Goal: Task Accomplishment & Management: Complete application form

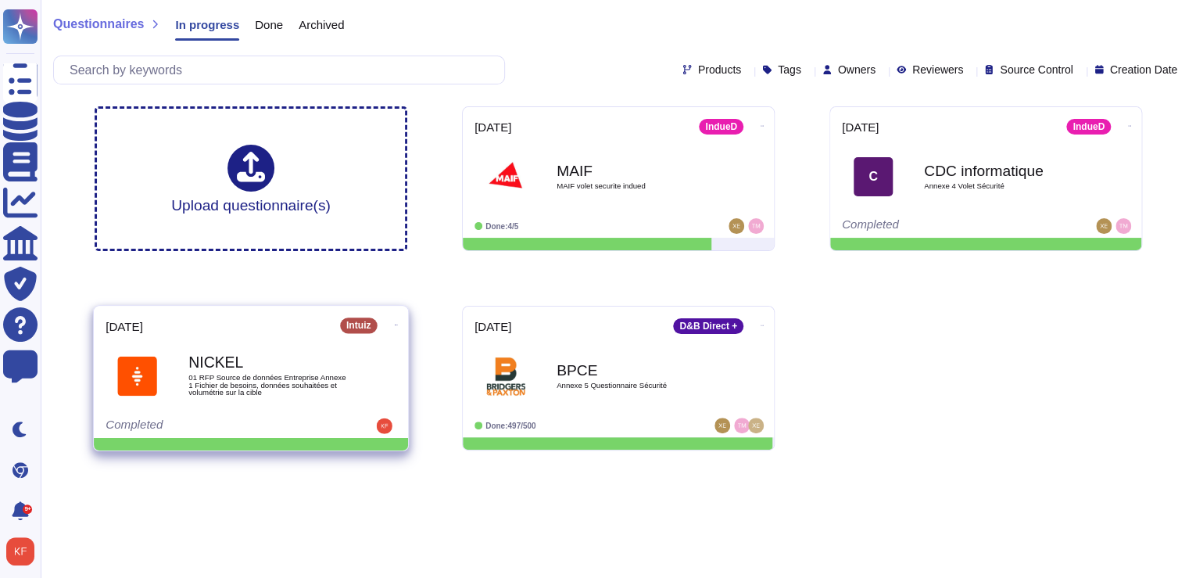
click at [265, 380] on span "01 RFP Source de données Entreprise Annexe 1 Fichier de besoins, données souhai…" at bounding box center [267, 385] width 158 height 23
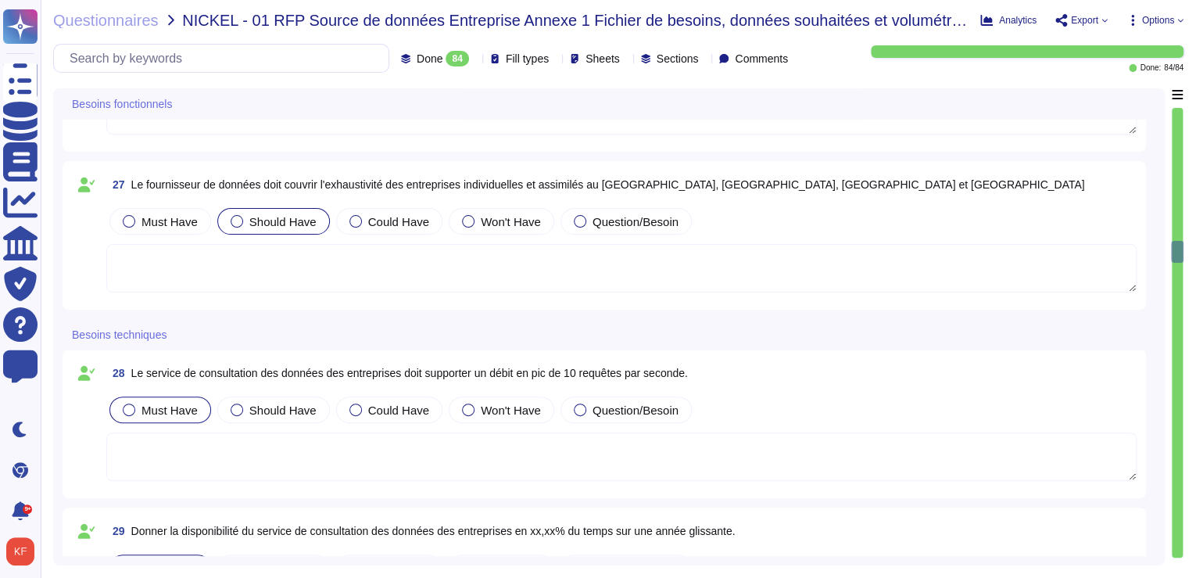
scroll to position [3815, 0]
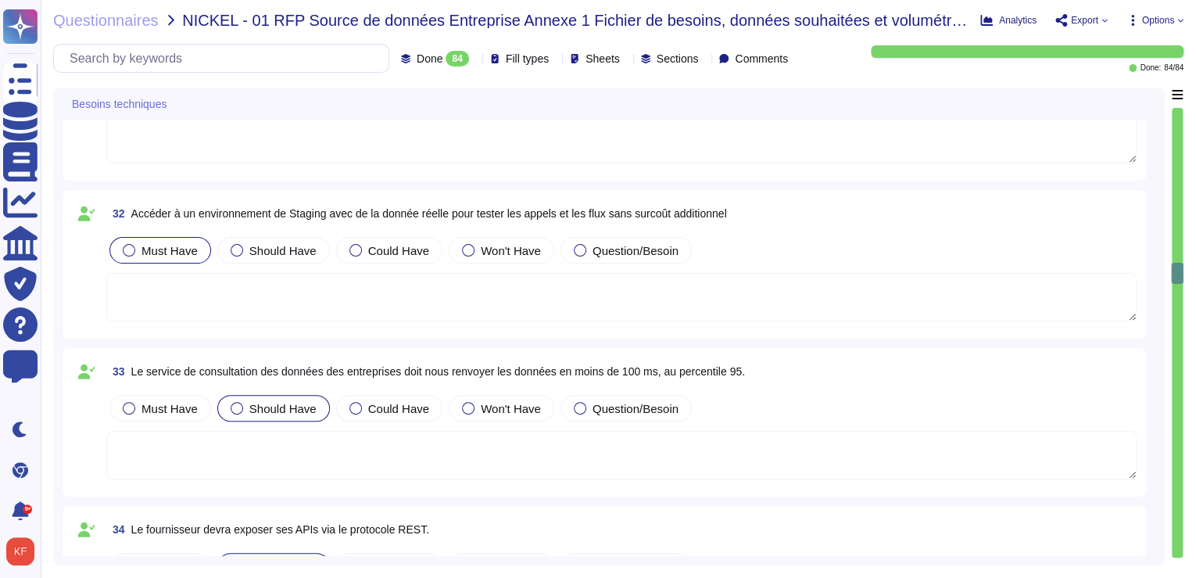
type textarea "Non"
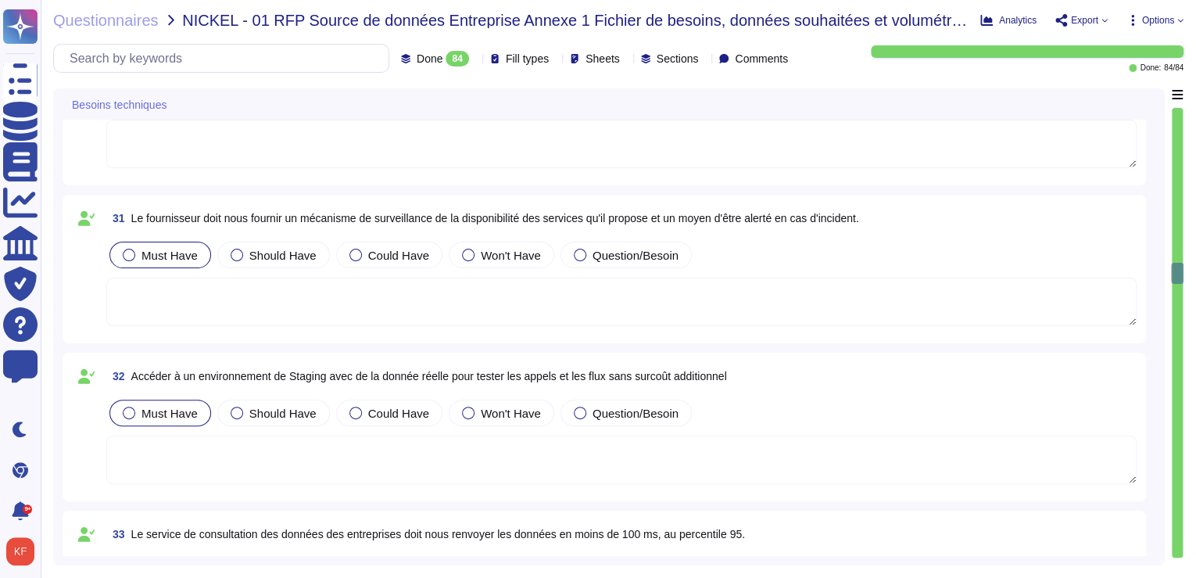
scroll to position [4441, 0]
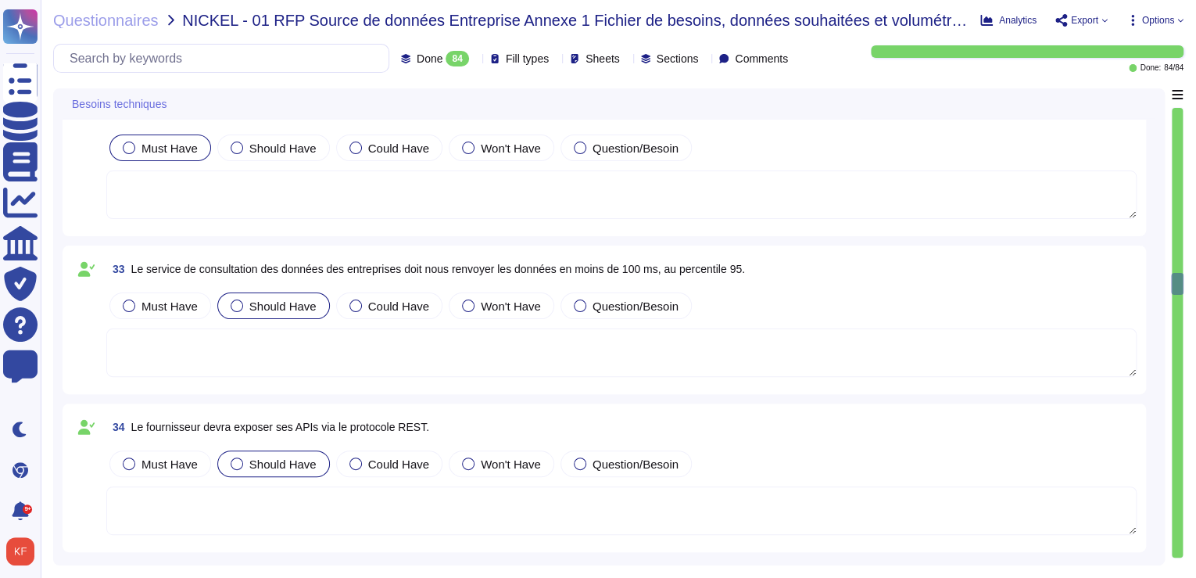
type textarea "Non"
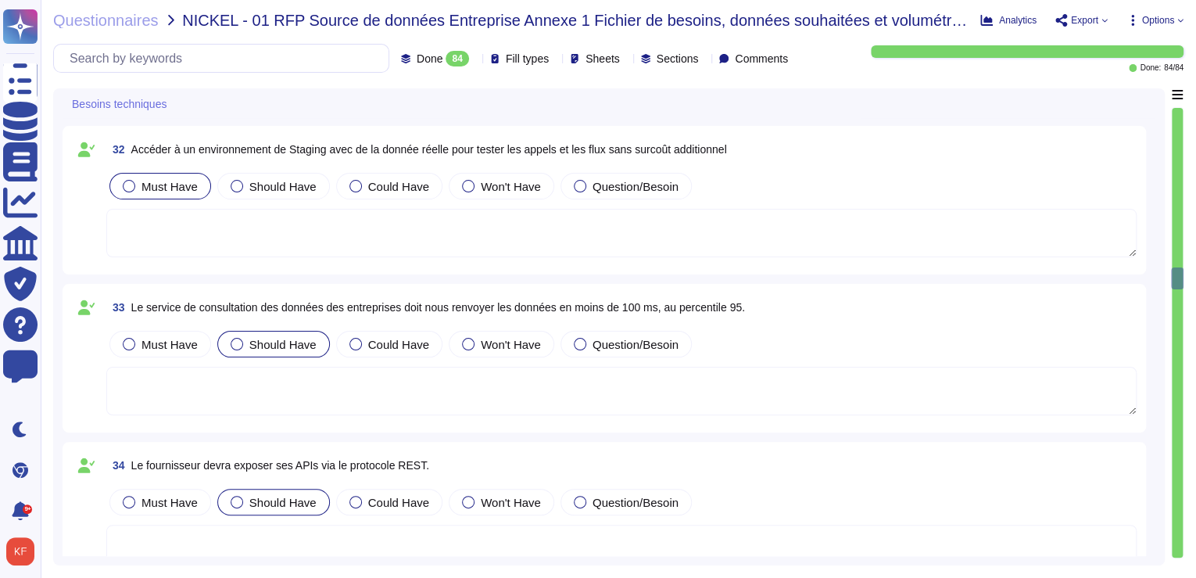
scroll to position [4566, 0]
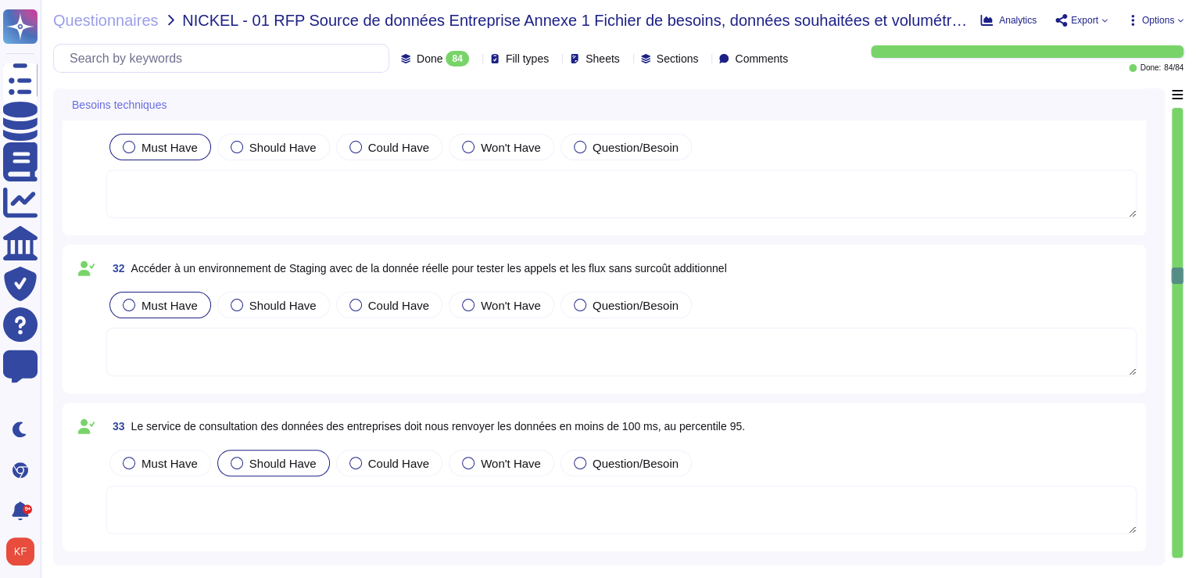
click at [217, 206] on textarea at bounding box center [621, 194] width 1030 height 48
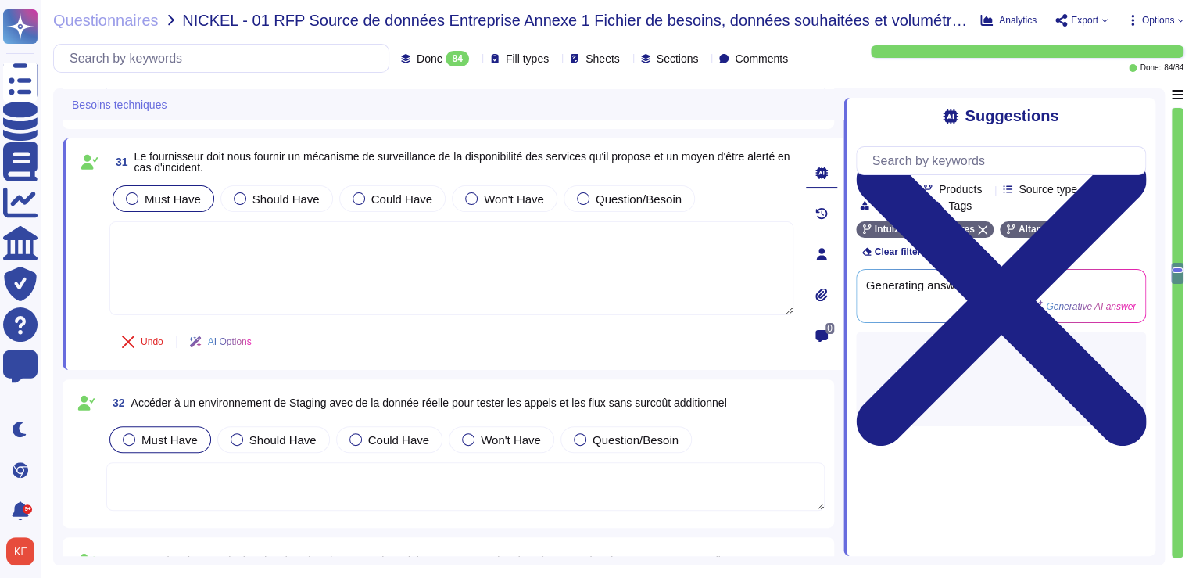
scroll to position [4503, 0]
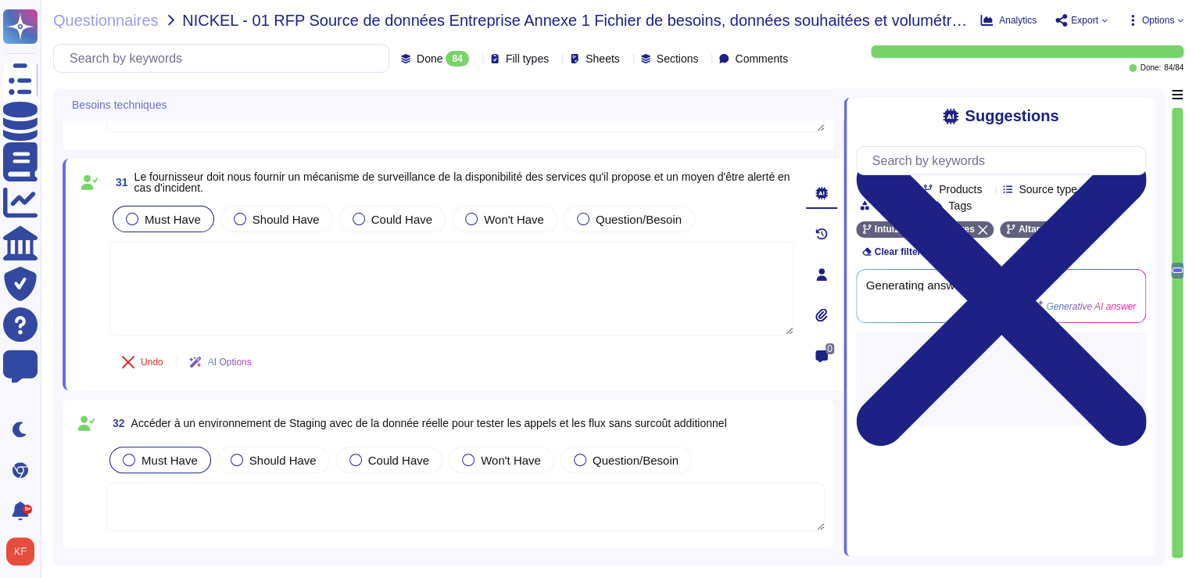
click at [241, 184] on span "Le fournisseur doit nous fournir un mécanisme de surveillance de la disponibili…" at bounding box center [462, 181] width 656 height 23
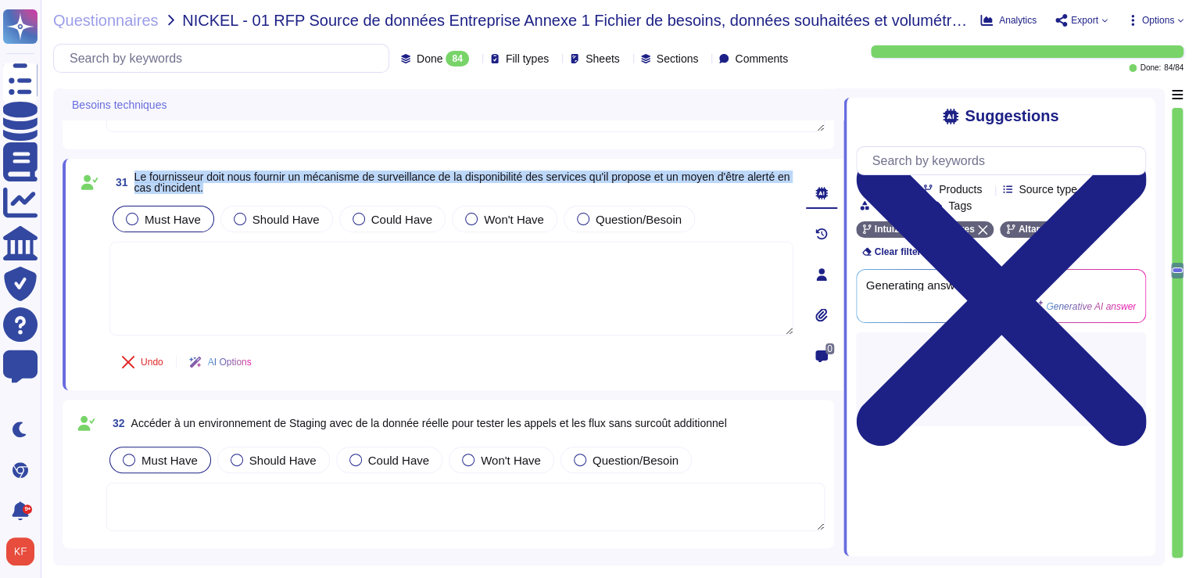
click at [241, 184] on span "Le fournisseur doit nous fournir un mécanisme de surveillance de la disponibili…" at bounding box center [462, 181] width 656 height 23
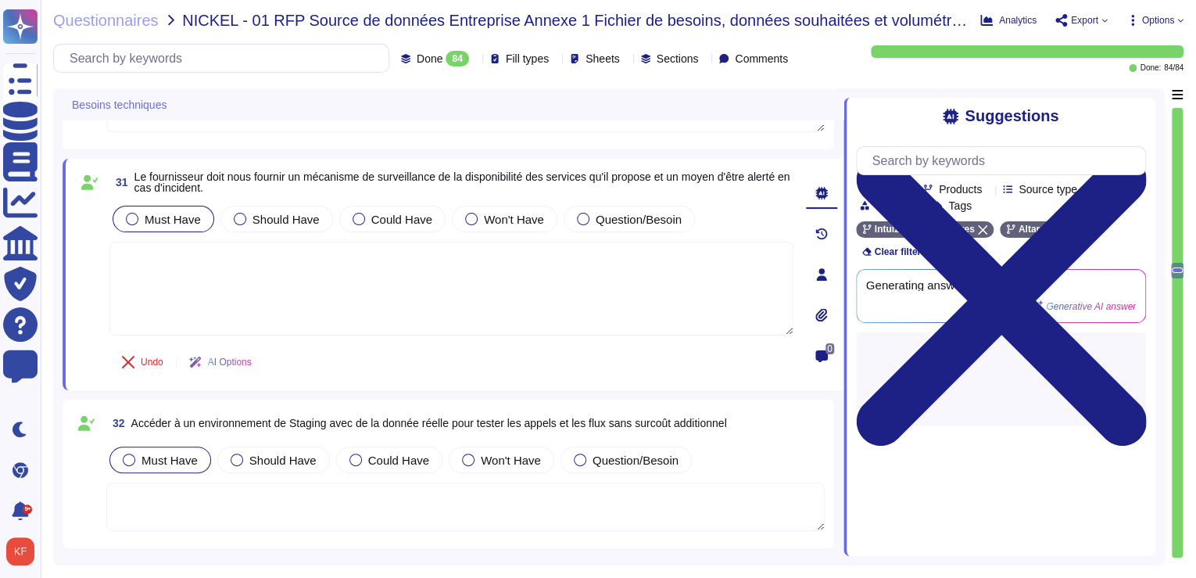
click at [258, 364] on icon at bounding box center [258, 364] width 0 height 0
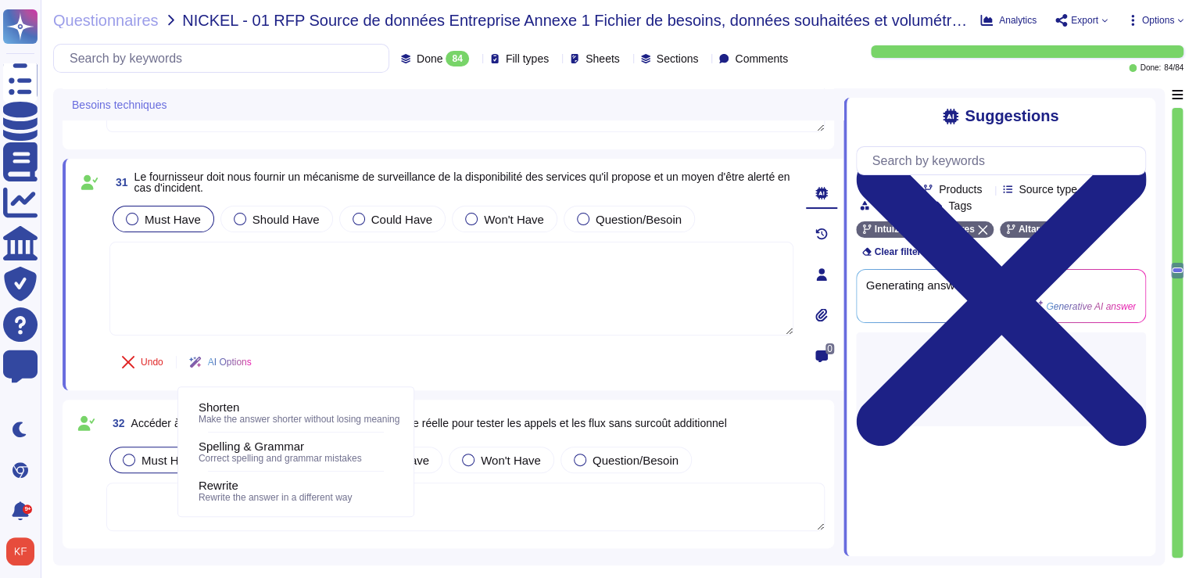
click at [280, 255] on textarea at bounding box center [451, 289] width 684 height 94
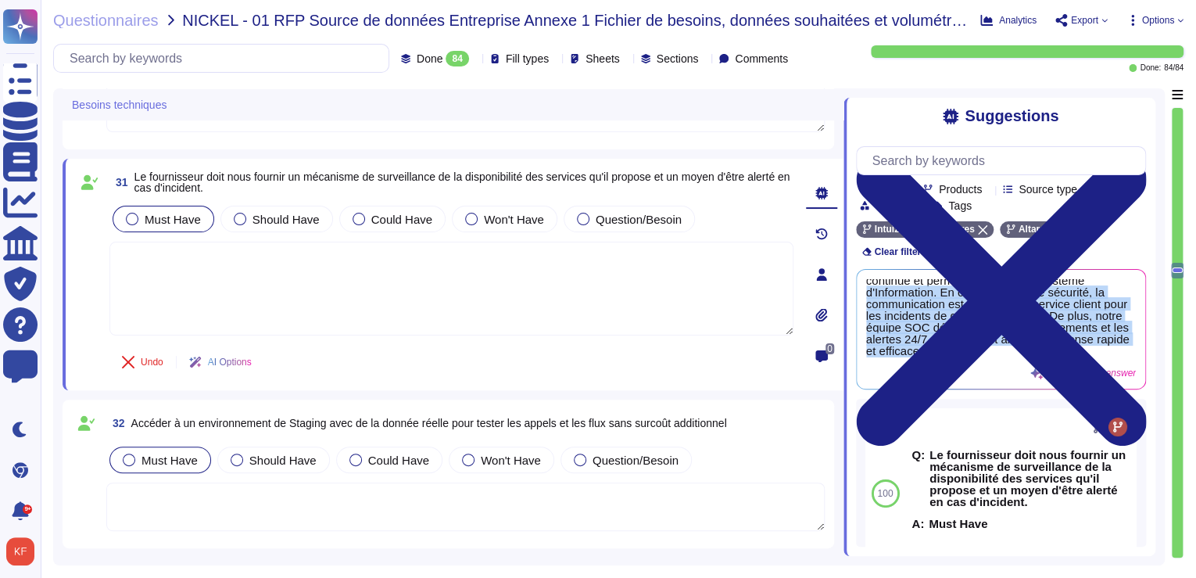
scroll to position [0, 0]
drag, startPoint x: 912, startPoint y: 355, endPoint x: 862, endPoint y: 291, distance: 81.3
click at [862, 291] on div "Nous disposons d'un système de surveillance continue et permanente de notre Sys…" at bounding box center [1001, 329] width 288 height 119
click at [852, 288] on div "Suggestions Team Products Source type Section Tags Intuiz Altares Altares Wide …" at bounding box center [1000, 327] width 312 height 458
click at [854, 287] on div "Suggestions Team Products Source type Section Tags Intuiz Altares Altares Wide …" at bounding box center [1000, 327] width 312 height 458
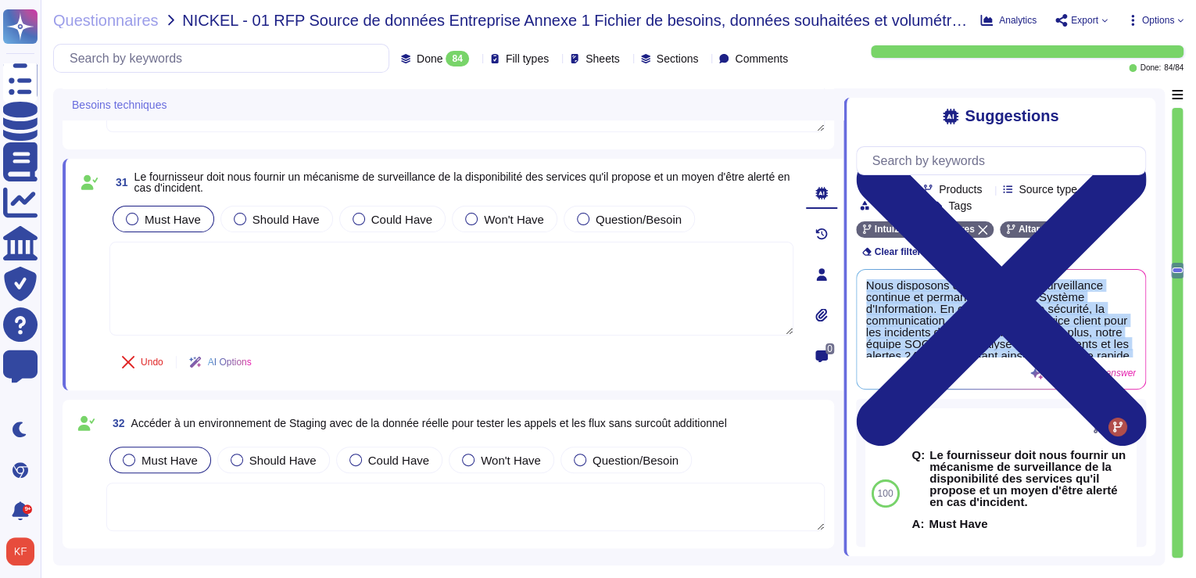
copy span "Nous disposons d'un système de surveillance continue et permanente de notre Sys…"
